Goal: Browse casually

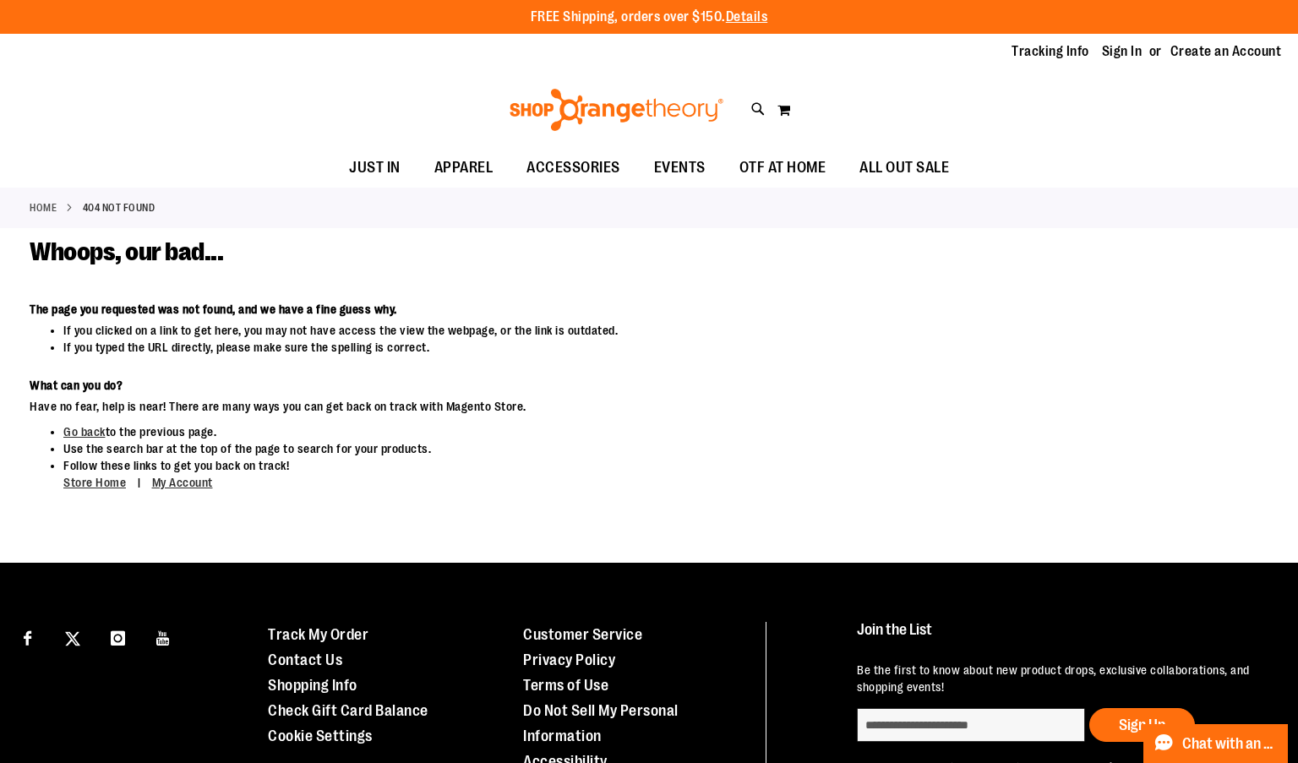
click at [555, 353] on li "If you typed the URL directly, please make sure the spelling is correct." at bounding box center [537, 347] width 948 height 17
click at [119, 481] on link "Store Home" at bounding box center [94, 483] width 63 height 14
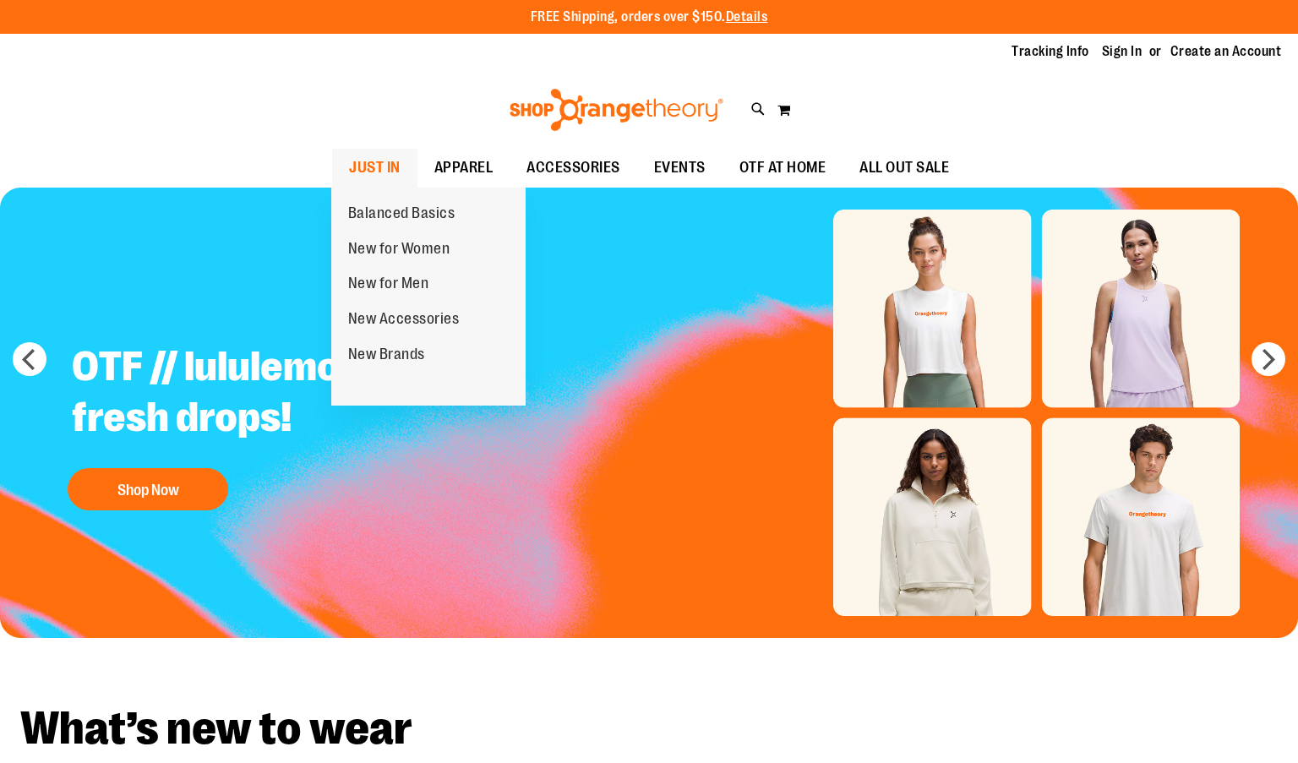
click at [384, 165] on span "JUST IN" at bounding box center [375, 168] width 52 height 38
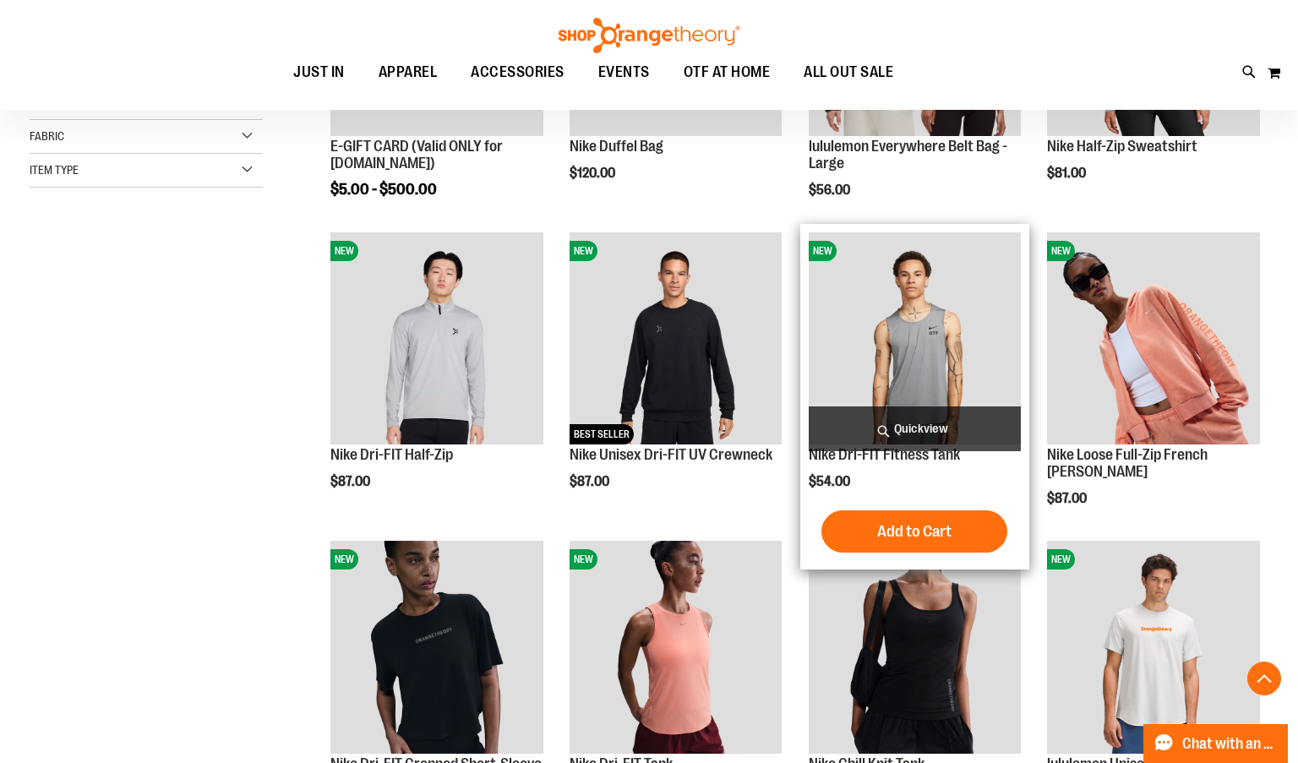
scroll to position [422, 0]
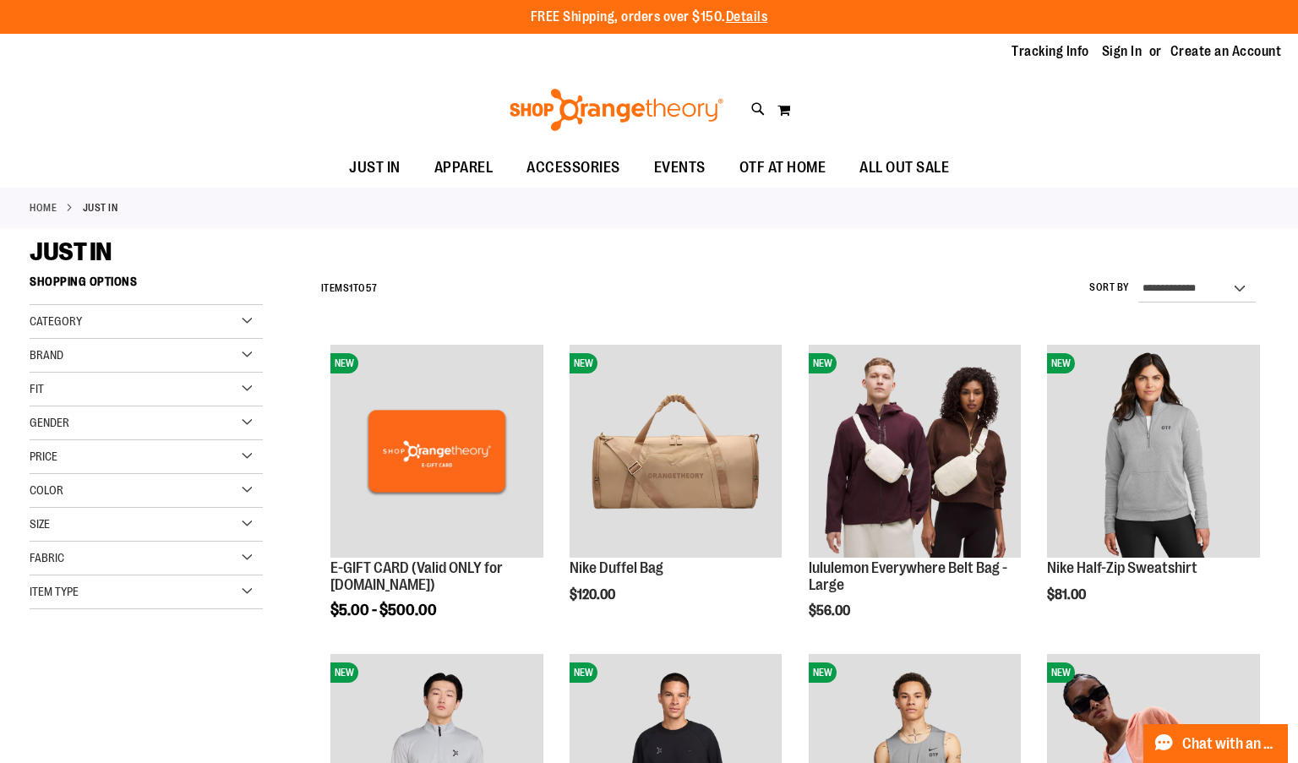
click at [602, 105] on img at bounding box center [616, 110] width 219 height 42
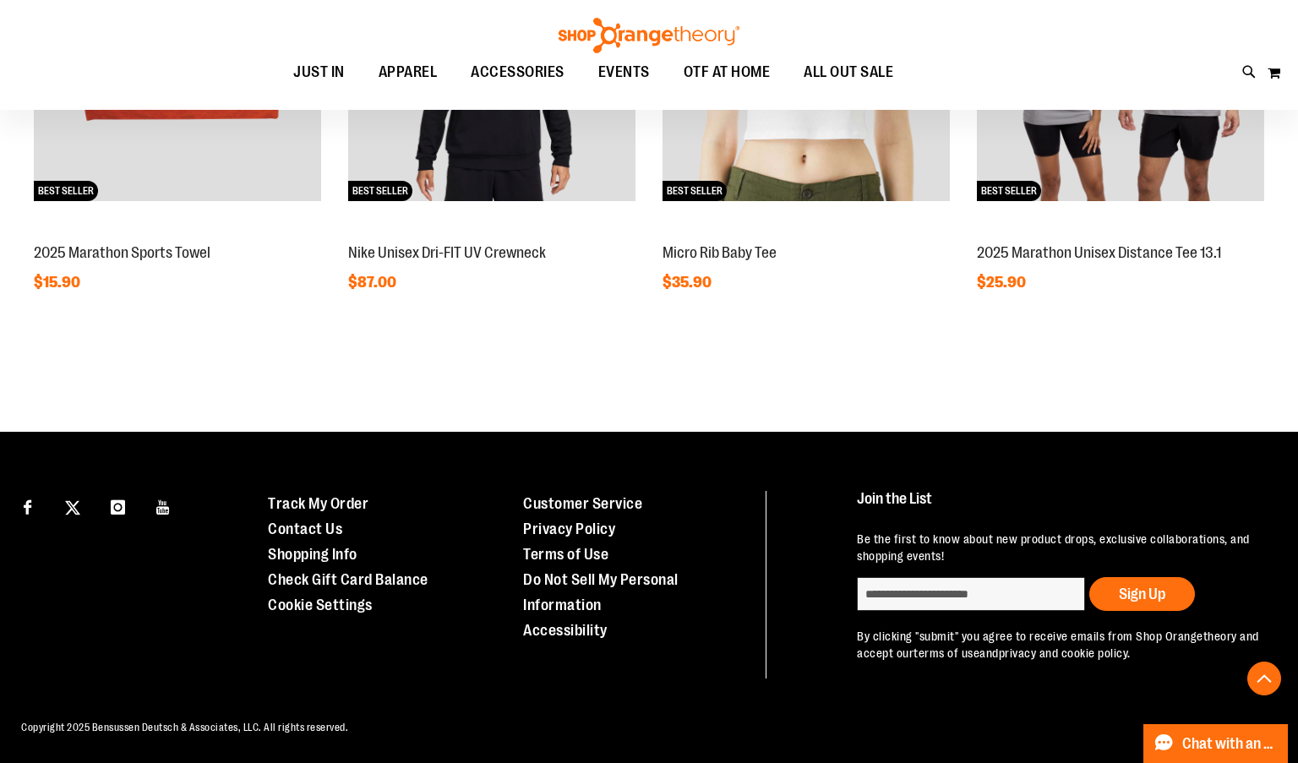
scroll to position [1593, 0]
